Goal: Register for event/course

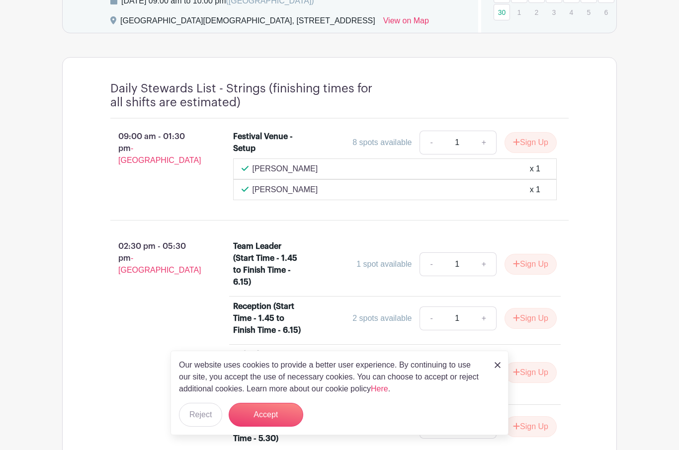
scroll to position [683, 0]
click at [282, 419] on button "Accept" at bounding box center [266, 415] width 75 height 24
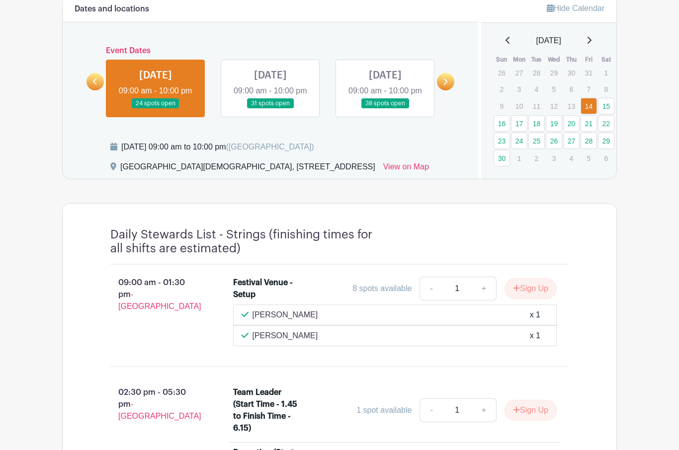
scroll to position [515, 0]
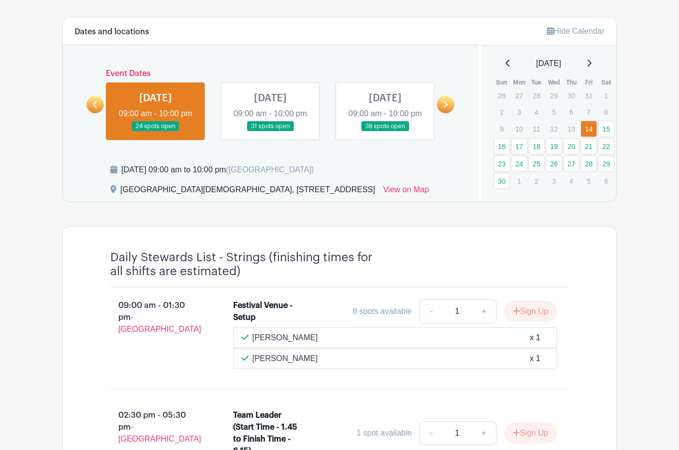
click at [442, 113] on link at bounding box center [445, 104] width 17 height 17
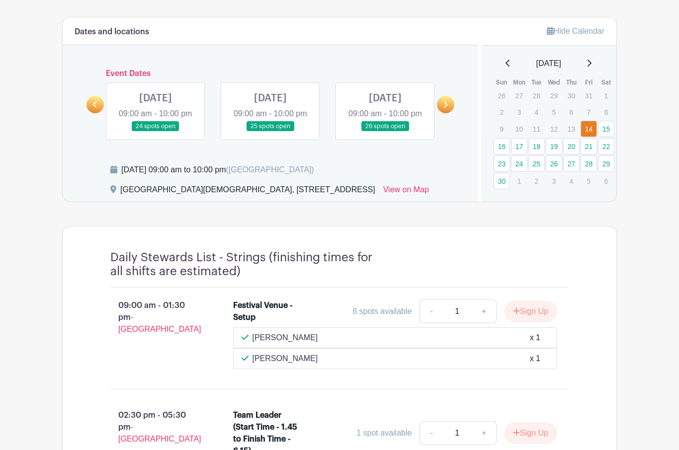
click at [452, 113] on link at bounding box center [445, 104] width 17 height 17
click at [156, 132] on link at bounding box center [156, 132] width 0 height 0
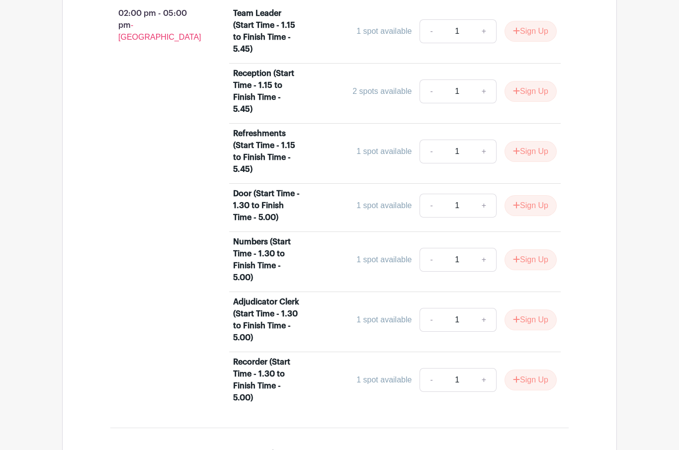
scroll to position [809, 0]
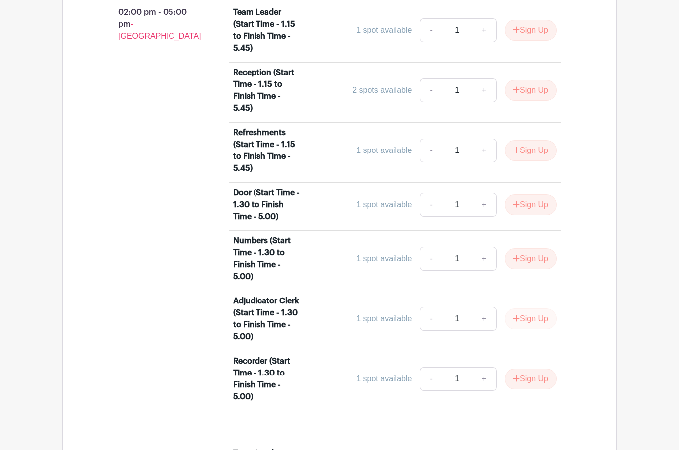
click at [541, 330] on button "Sign Up" at bounding box center [531, 319] width 52 height 21
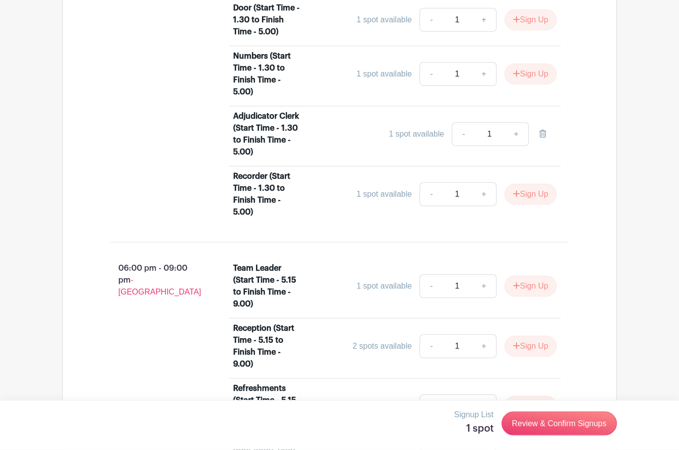
scroll to position [1016, 0]
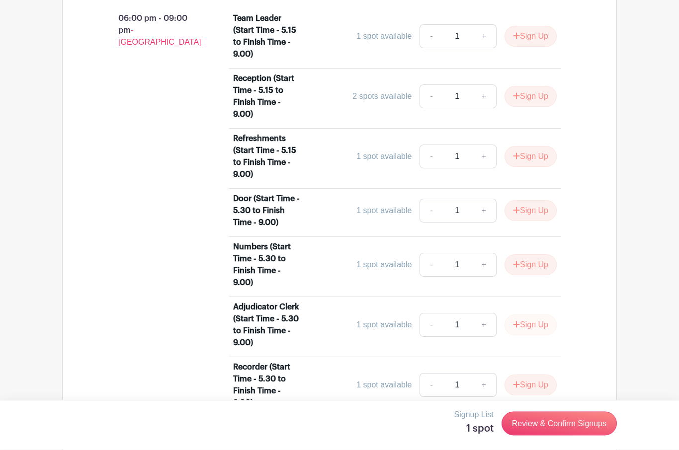
click at [548, 336] on button "Sign Up" at bounding box center [531, 325] width 52 height 21
click at [521, 337] on link "+" at bounding box center [516, 325] width 25 height 24
click at [517, 337] on link "+" at bounding box center [516, 325] width 25 height 24
click at [519, 337] on link "+" at bounding box center [516, 325] width 25 height 24
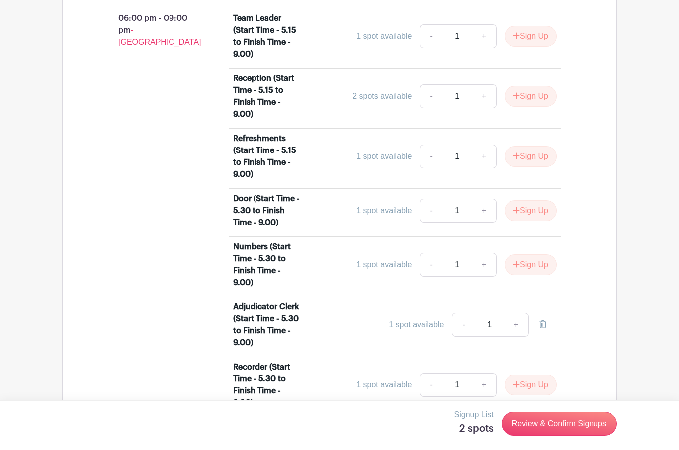
click at [518, 337] on link "+" at bounding box center [516, 325] width 25 height 24
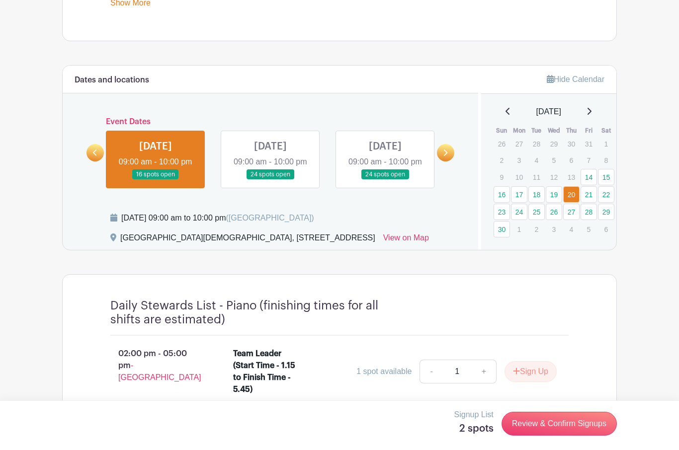
scroll to position [467, 0]
click at [270, 180] on link at bounding box center [270, 180] width 0 height 0
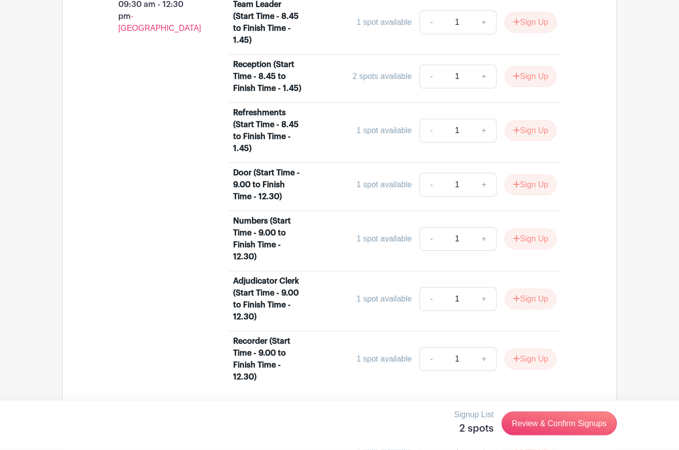
scroll to position [817, 0]
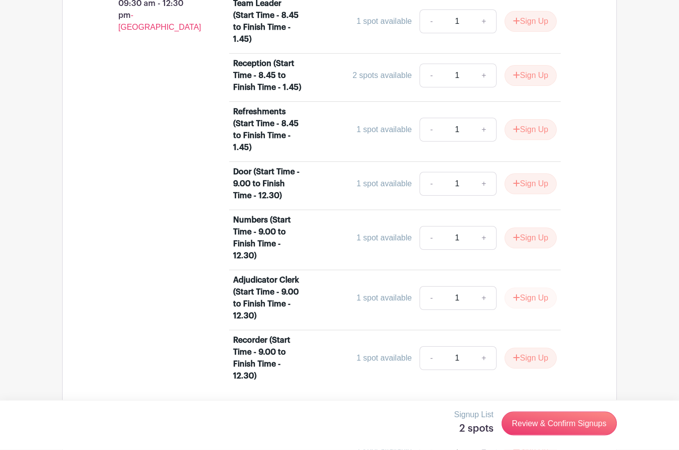
click at [543, 309] on button "Sign Up" at bounding box center [531, 298] width 52 height 21
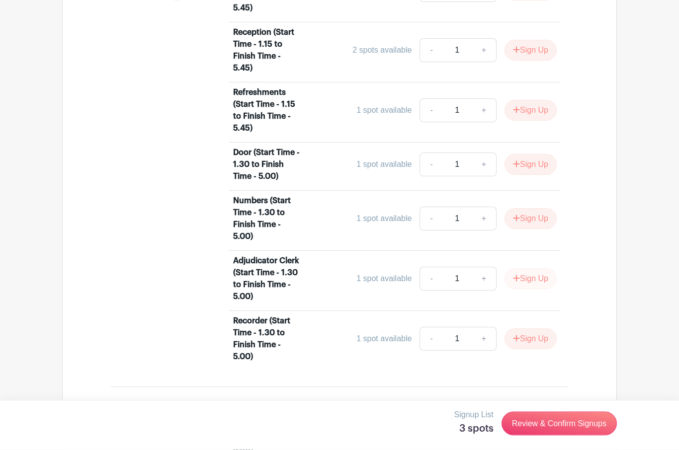
click at [543, 290] on button "Sign Up" at bounding box center [531, 279] width 52 height 21
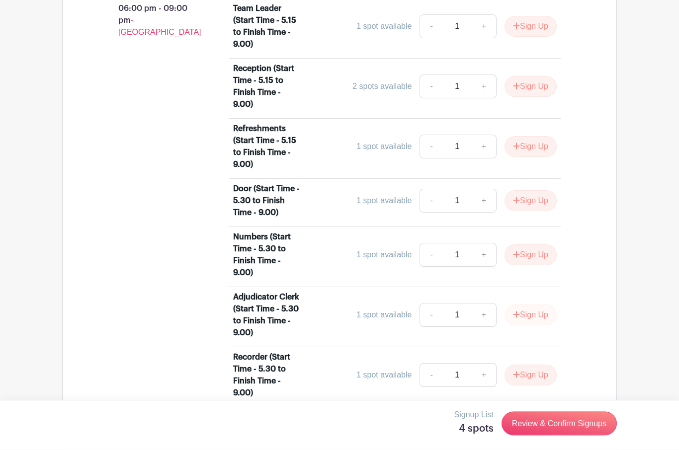
click at [549, 326] on button "Sign Up" at bounding box center [531, 315] width 52 height 21
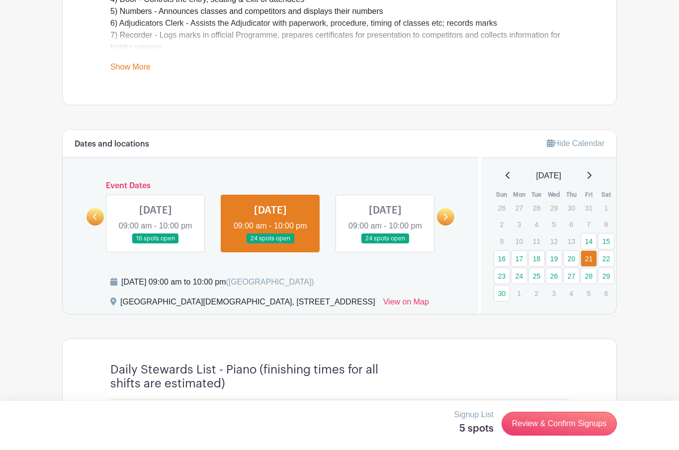
scroll to position [403, 0]
click at [448, 224] on link at bounding box center [445, 217] width 17 height 17
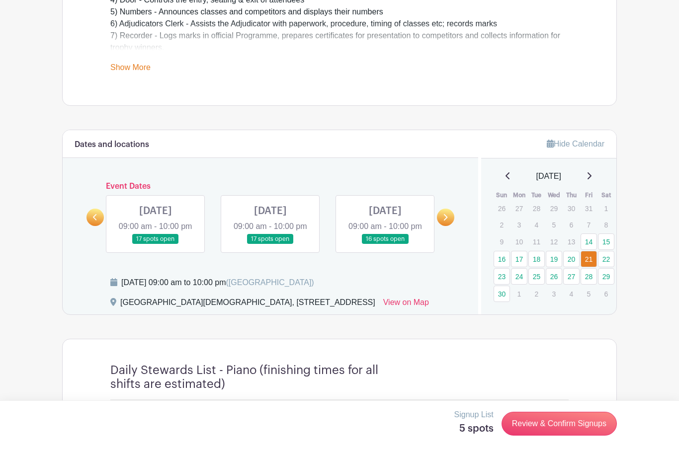
click at [89, 236] on div "Event Dates [DATE] 09:00 am - 10:00 pm 24 spots open [DATE] 09:00 am - 10:00 pm…" at bounding box center [270, 217] width 368 height 71
click at [93, 226] on link at bounding box center [94, 217] width 17 height 17
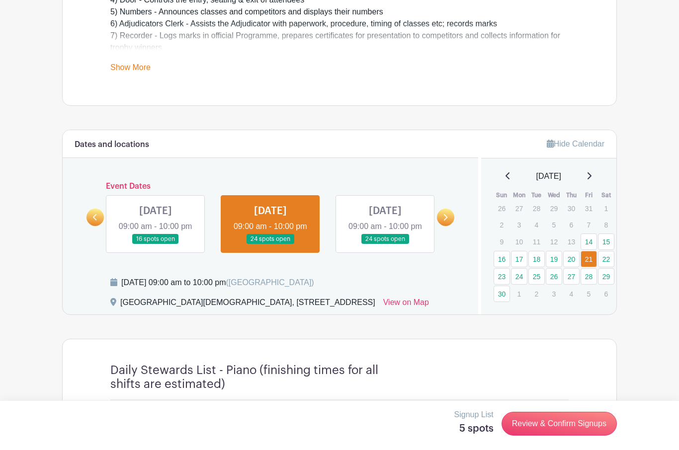
click at [385, 245] on link at bounding box center [385, 245] width 0 height 0
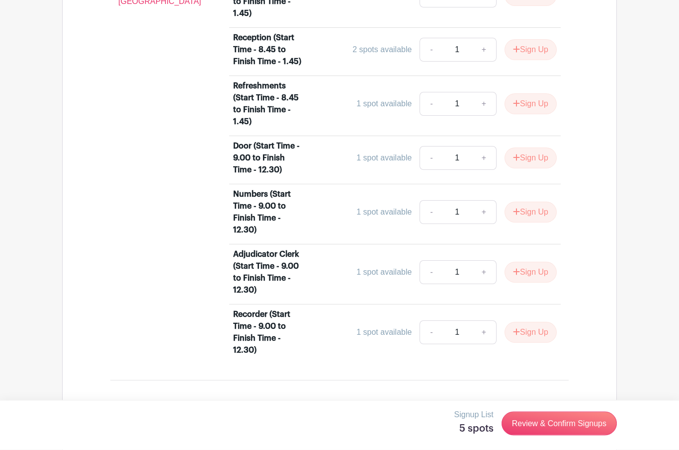
scroll to position [844, 0]
click at [542, 283] on button "Sign Up" at bounding box center [531, 272] width 52 height 21
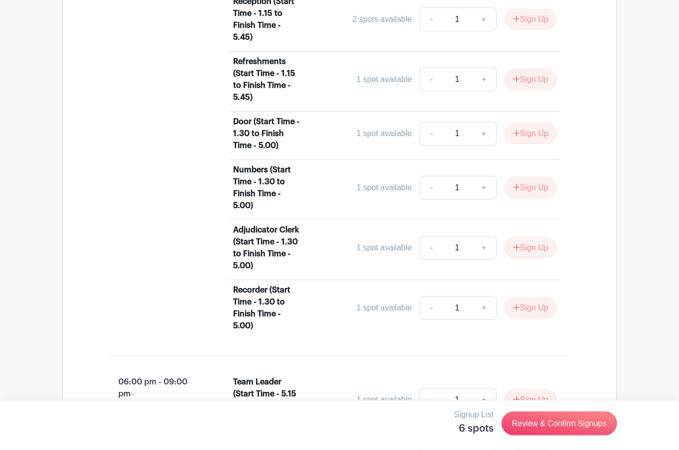
scroll to position [1309, 0]
click at [540, 258] on button "Sign Up" at bounding box center [531, 248] width 52 height 21
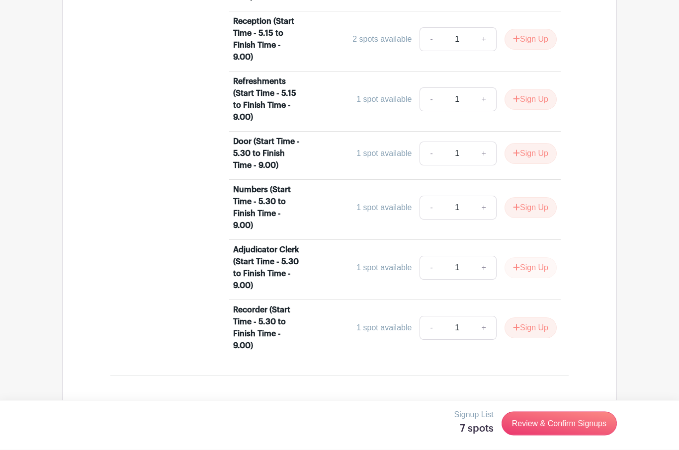
click at [545, 279] on button "Sign Up" at bounding box center [531, 268] width 52 height 21
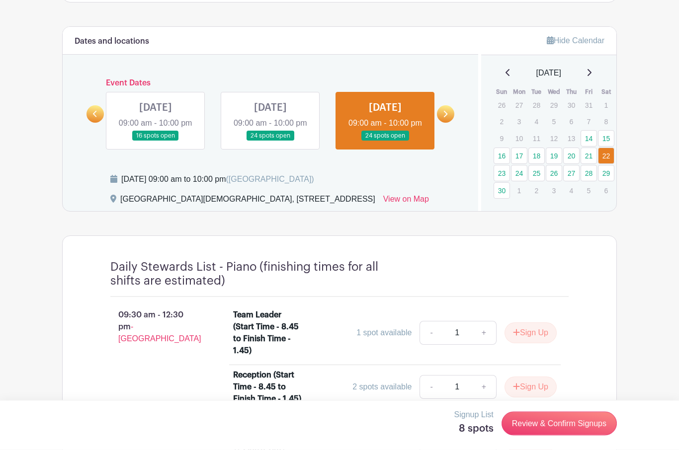
scroll to position [506, 0]
click at [451, 122] on link at bounding box center [445, 113] width 17 height 17
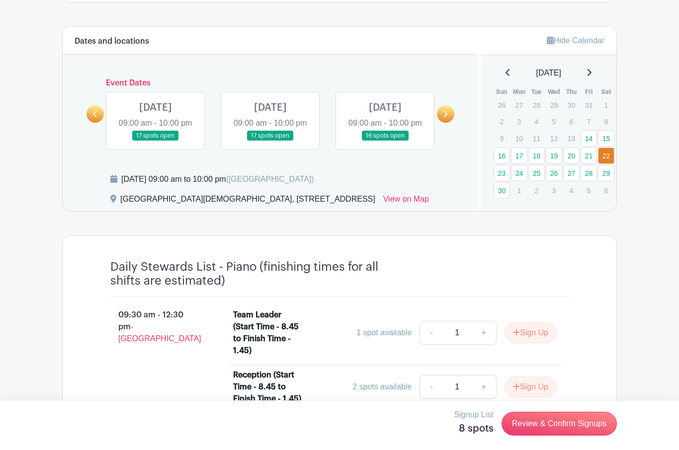
click at [156, 141] on link at bounding box center [156, 141] width 0 height 0
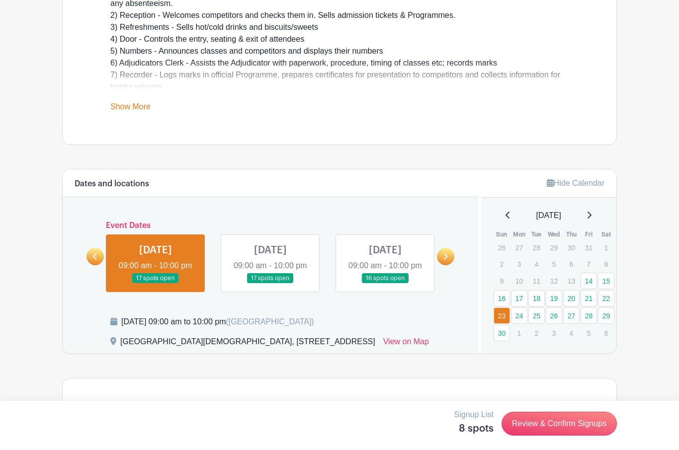
scroll to position [363, 0]
click at [270, 284] on link at bounding box center [270, 284] width 0 height 0
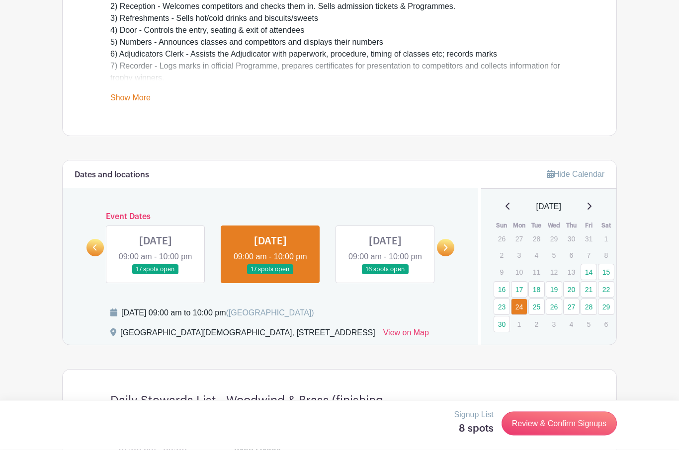
scroll to position [358, 0]
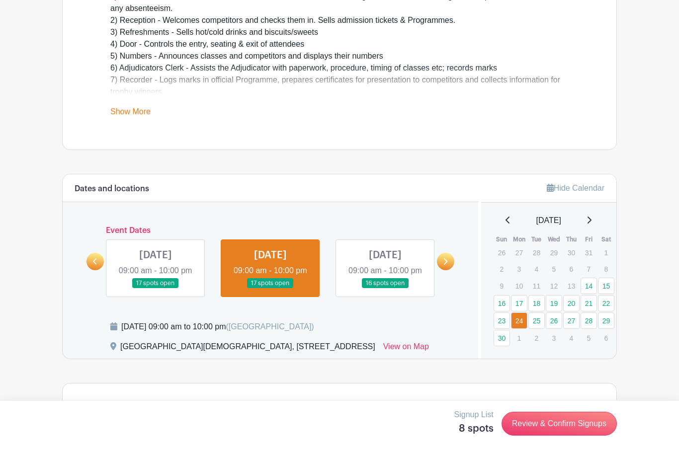
click at [385, 289] on link at bounding box center [385, 289] width 0 height 0
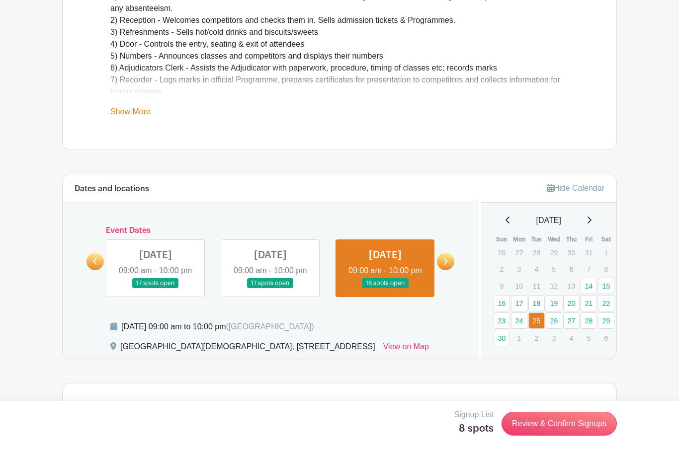
click at [385, 289] on link at bounding box center [385, 289] width 0 height 0
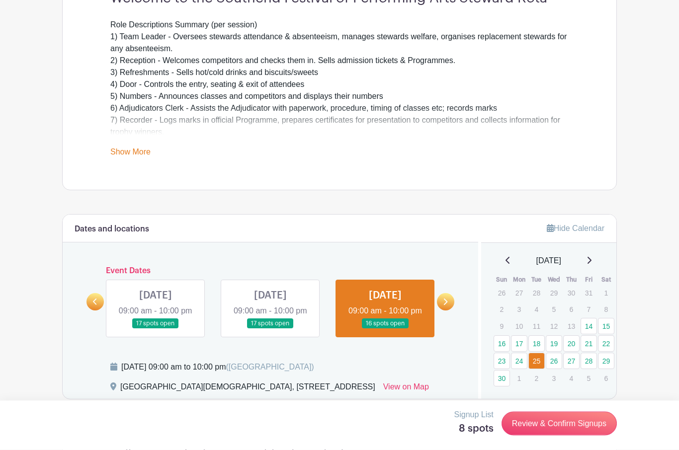
scroll to position [326, 0]
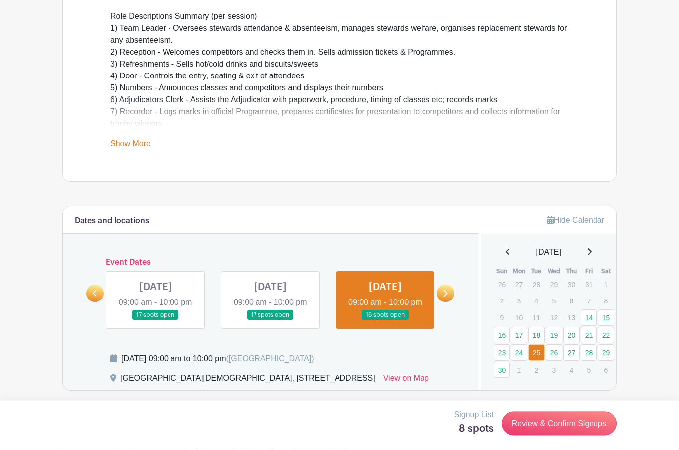
click at [156, 321] on link at bounding box center [156, 321] width 0 height 0
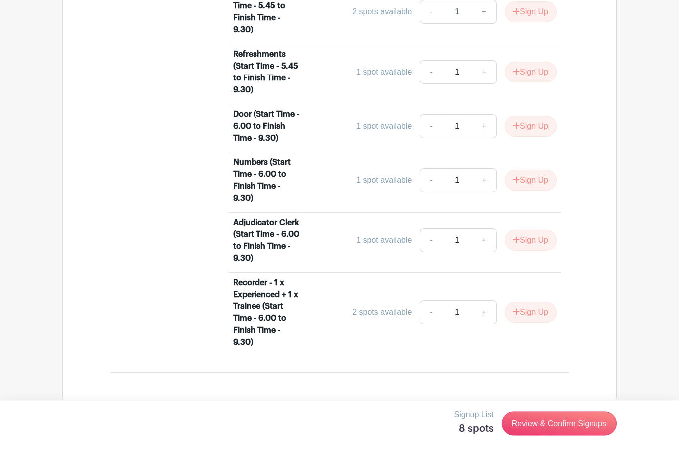
scroll to position [1392, 0]
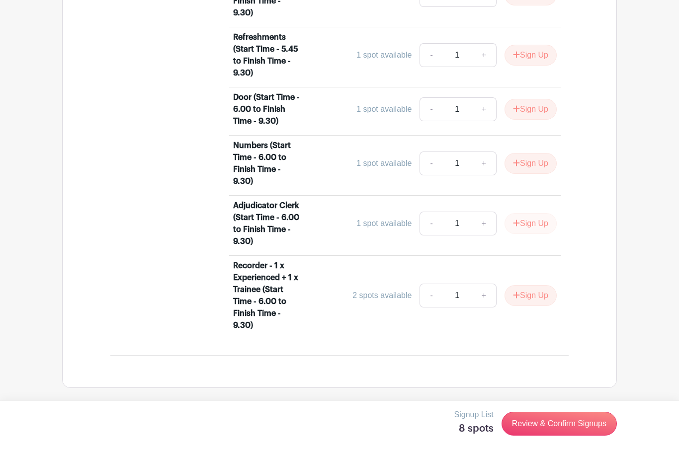
click at [538, 234] on button "Sign Up" at bounding box center [531, 223] width 52 height 21
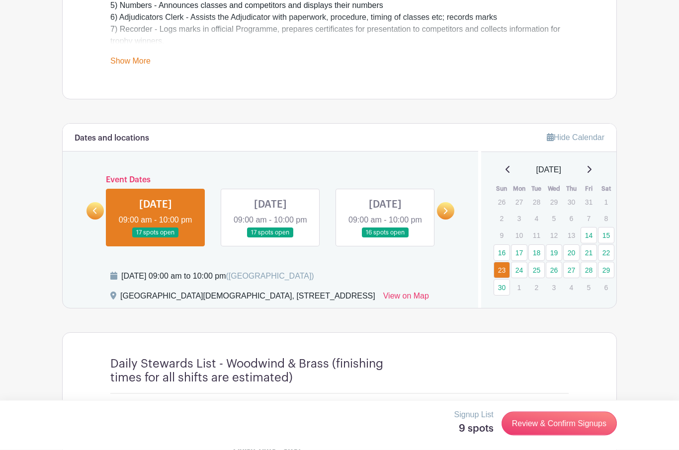
scroll to position [409, 0]
click at [93, 215] on icon at bounding box center [95, 210] width 4 height 7
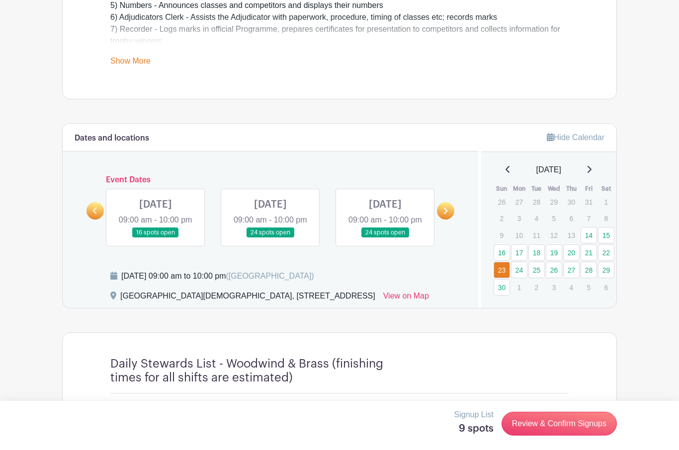
click at [90, 220] on link at bounding box center [94, 210] width 17 height 17
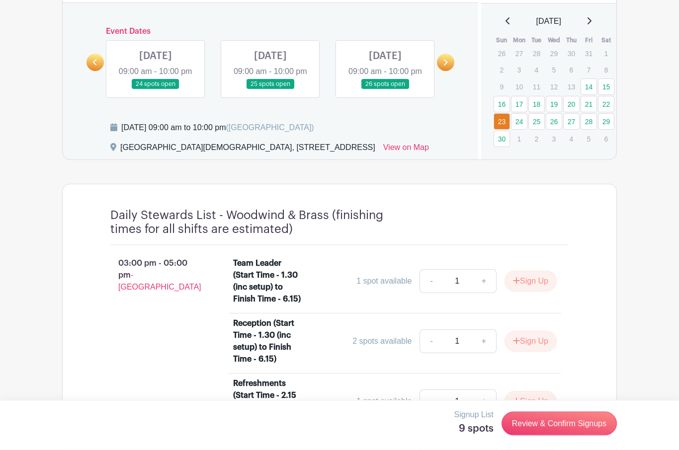
scroll to position [558, 0]
click at [93, 62] on link at bounding box center [94, 62] width 17 height 17
click at [90, 64] on link at bounding box center [94, 62] width 17 height 17
click at [156, 89] on link at bounding box center [156, 89] width 0 height 0
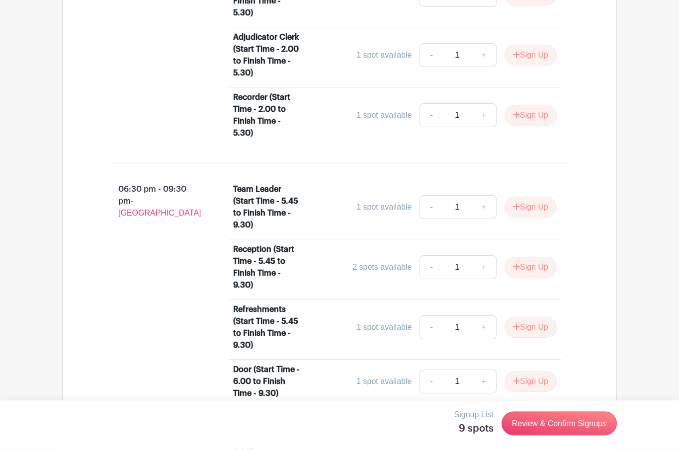
scroll to position [1171, 0]
click at [595, 436] on link "Review & Confirm Signups" at bounding box center [559, 424] width 115 height 24
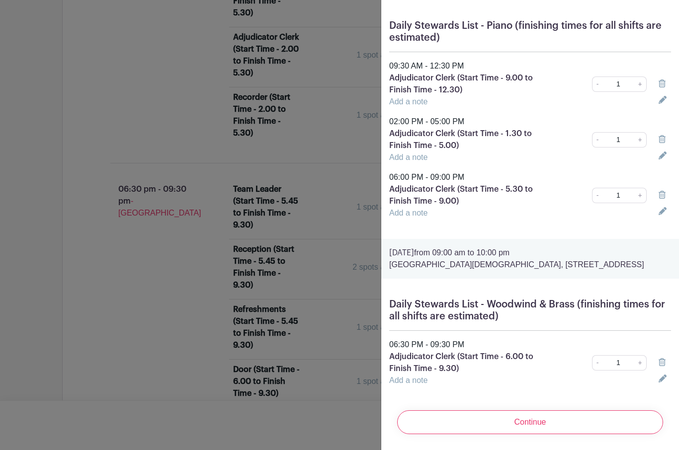
scroll to position [592, 0]
click at [663, 366] on icon at bounding box center [662, 362] width 7 height 8
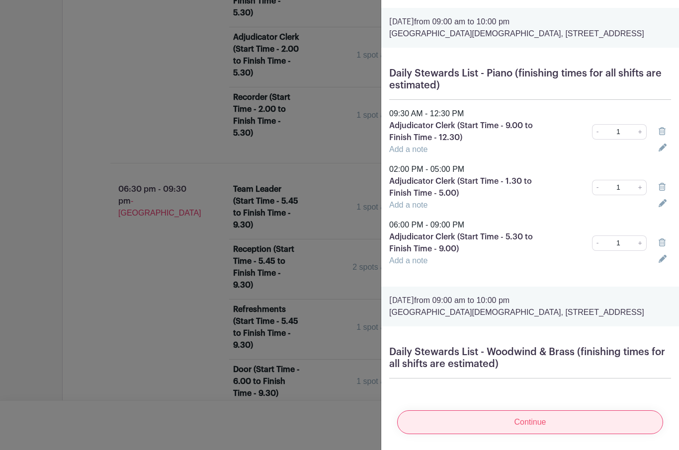
click at [606, 434] on input "Continue" at bounding box center [530, 423] width 266 height 24
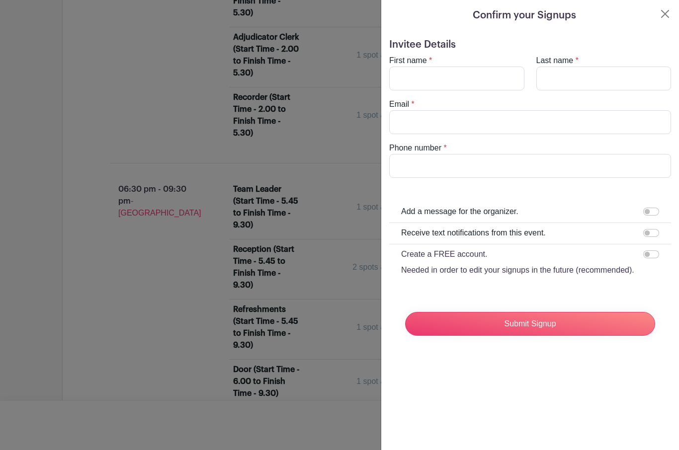
scroll to position [0, 0]
click at [488, 84] on input "First name" at bounding box center [456, 79] width 135 height 24
type input "[GEOGRAPHIC_DATA]"
click at [586, 75] on input "Last name" at bounding box center [603, 79] width 135 height 24
click at [500, 124] on input "Email" at bounding box center [530, 122] width 282 height 24
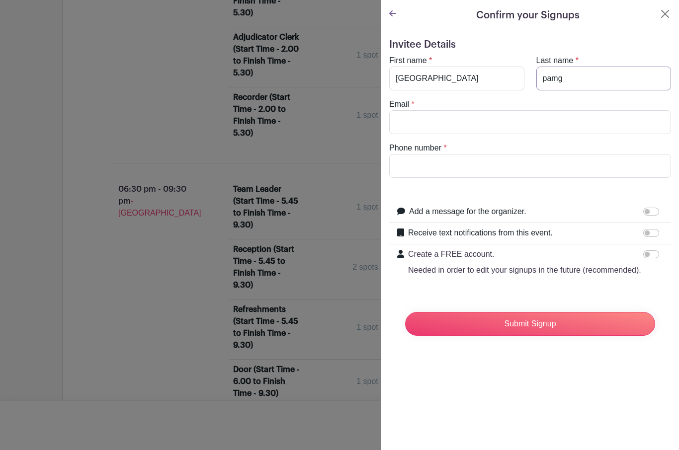
click at [594, 78] on input "pamg" at bounding box center [603, 79] width 135 height 24
type input "pang"
click at [470, 121] on input "Email" at bounding box center [530, 122] width 282 height 24
type input "[EMAIL_ADDRESS][DOMAIN_NAME]"
click at [501, 162] on input "Phone number" at bounding box center [530, 166] width 282 height 24
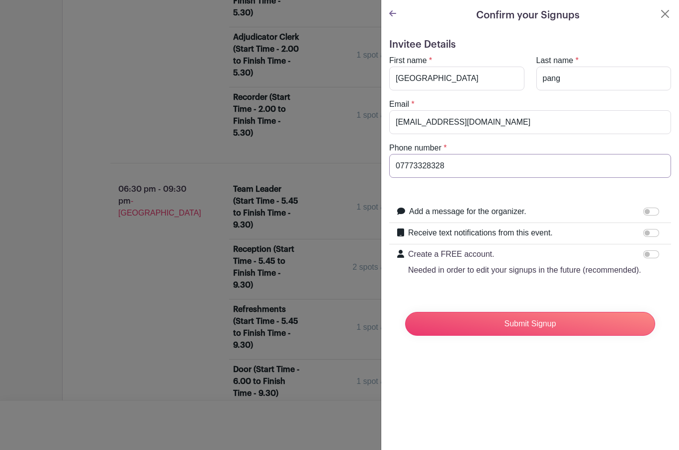
type input "07773328328"
click at [654, 213] on input "Add a message for the organizer." at bounding box center [651, 212] width 16 height 8
checkbox input "true"
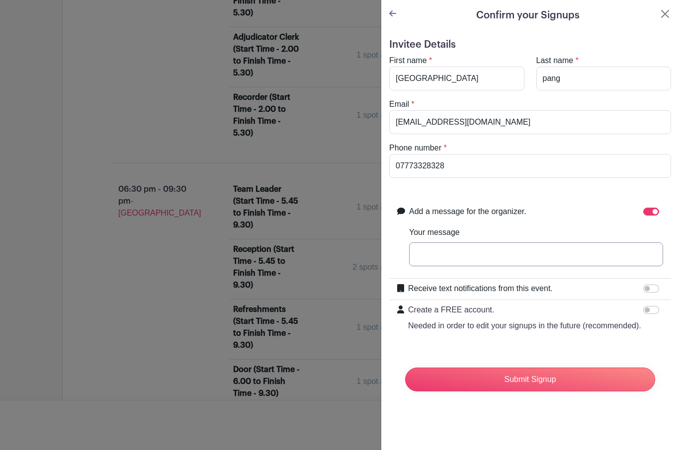
click at [561, 260] on input "Your message" at bounding box center [536, 255] width 254 height 24
click at [433, 252] on input "Hello, it’s jena, pianoi convenor for SFOPA. I’ll be adjudicator’s clerk for al…" at bounding box center [536, 255] width 254 height 24
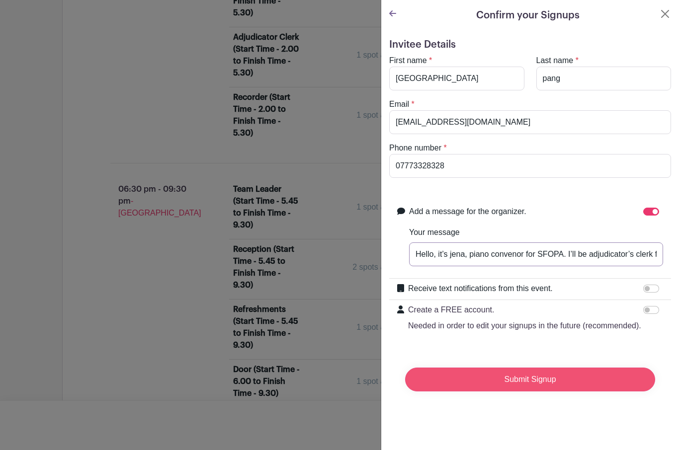
type input "Hello, it’s jena, piano convenor for SFOPA. I’ll be adjudicator’s clerk for all…"
click at [613, 377] on input "Submit Signup" at bounding box center [530, 380] width 250 height 24
